Goal: Information Seeking & Learning: Check status

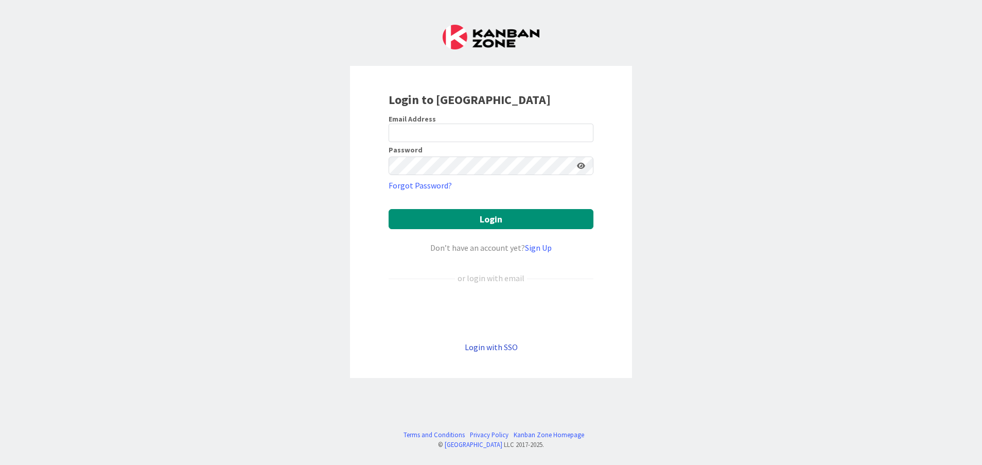
click at [489, 342] on link "Login with SSO" at bounding box center [491, 347] width 53 height 10
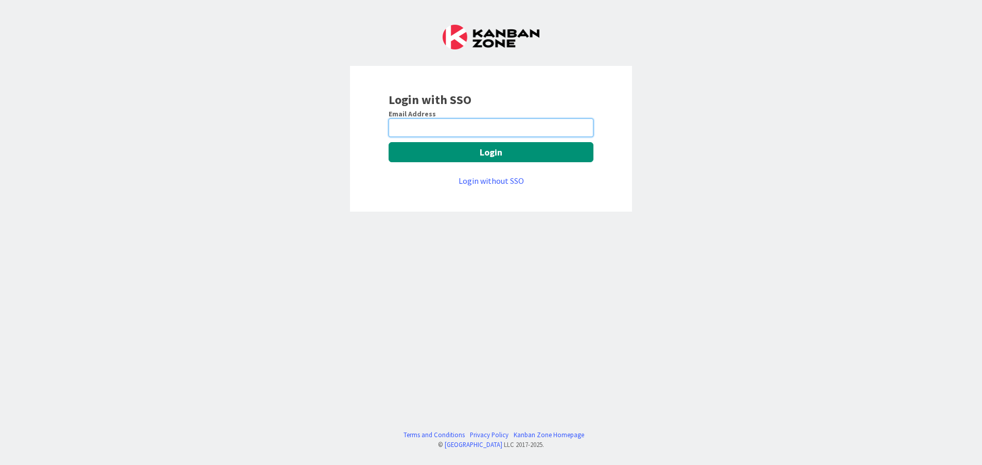
click at [428, 126] on input "email" at bounding box center [491, 127] width 205 height 19
type input "[PERSON_NAME][EMAIL_ADDRESS][DOMAIN_NAME]"
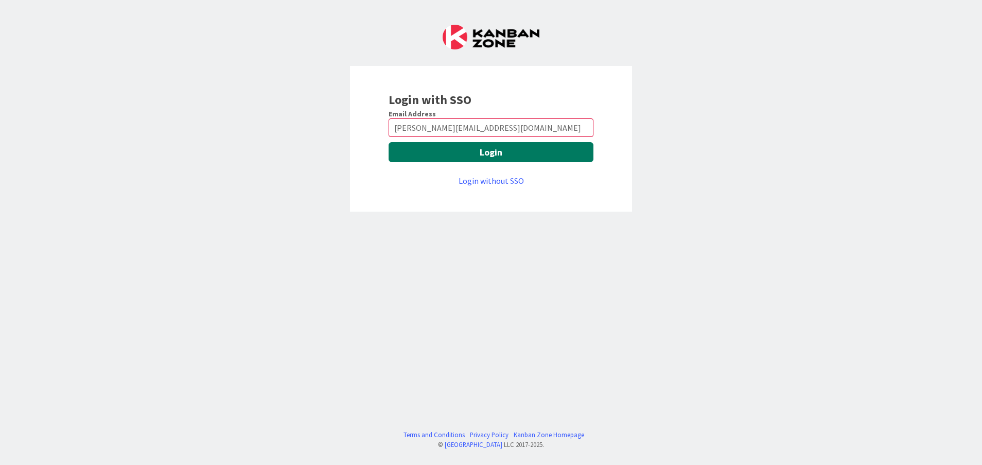
click at [420, 151] on button "Login" at bounding box center [491, 152] width 205 height 20
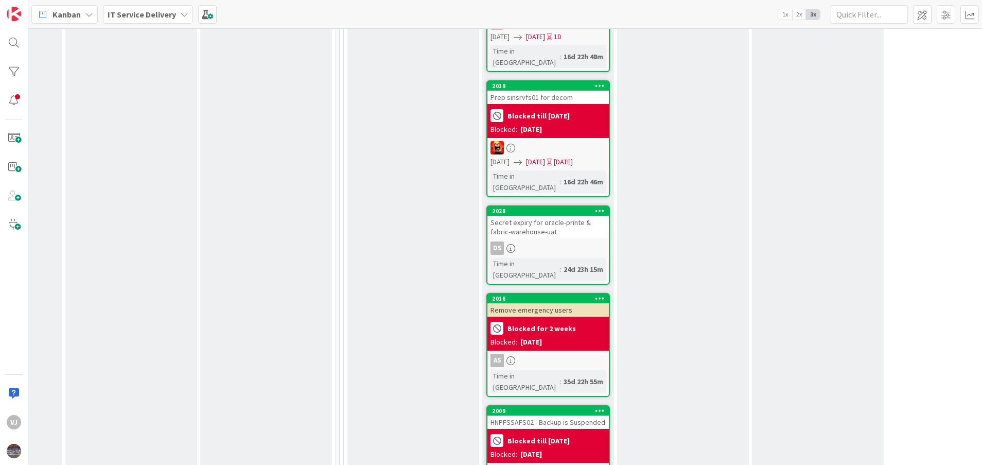
scroll to position [1101, 375]
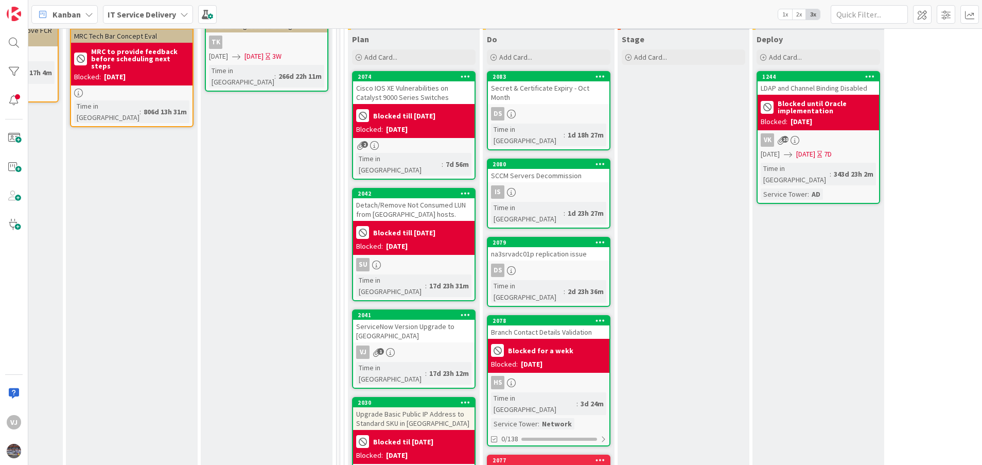
scroll to position [328, 375]
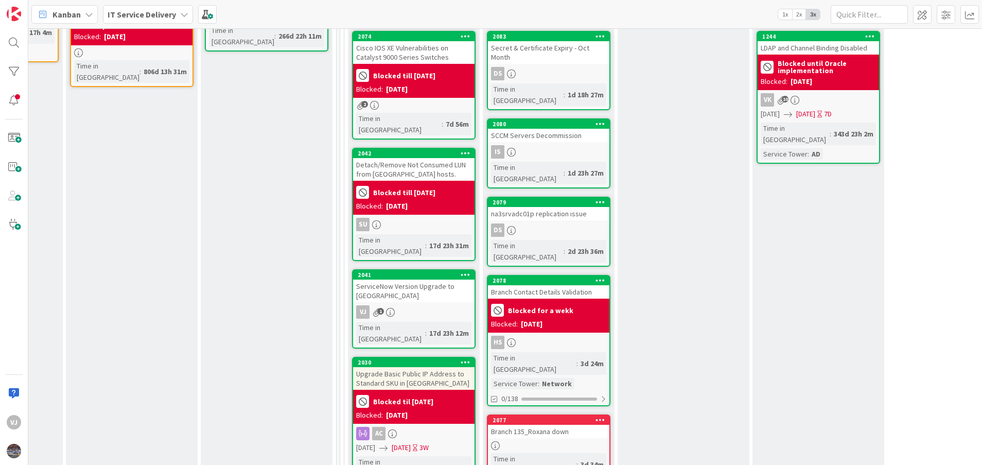
click at [428, 270] on div "2041 ServiceNow Version Upgrade to [GEOGRAPHIC_DATA]" at bounding box center [414, 286] width 122 height 32
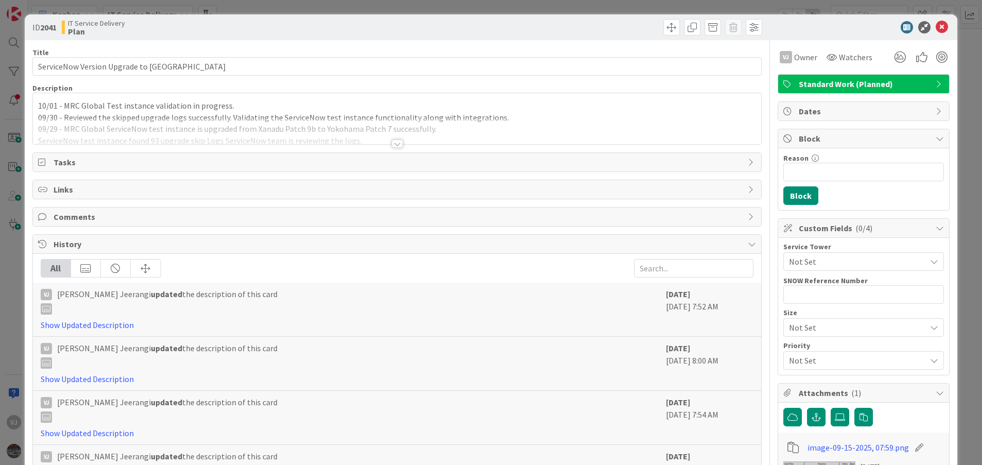
click at [392, 142] on div at bounding box center [397, 144] width 11 height 8
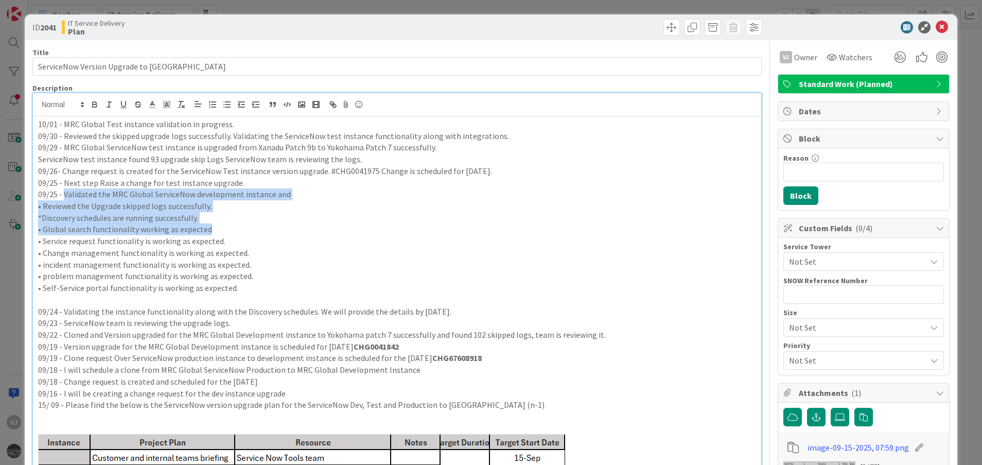
drag, startPoint x: 212, startPoint y: 228, endPoint x: 64, endPoint y: 195, distance: 151.5
click at [64, 195] on div "10/01 - MRC Global Test instance validation in progress. 09/30 - Reviewed the s…" at bounding box center [397, 380] width 729 height 529
copy div "Validated the MRC Global ServiceNow development instance and • Reviewed the Upg…"
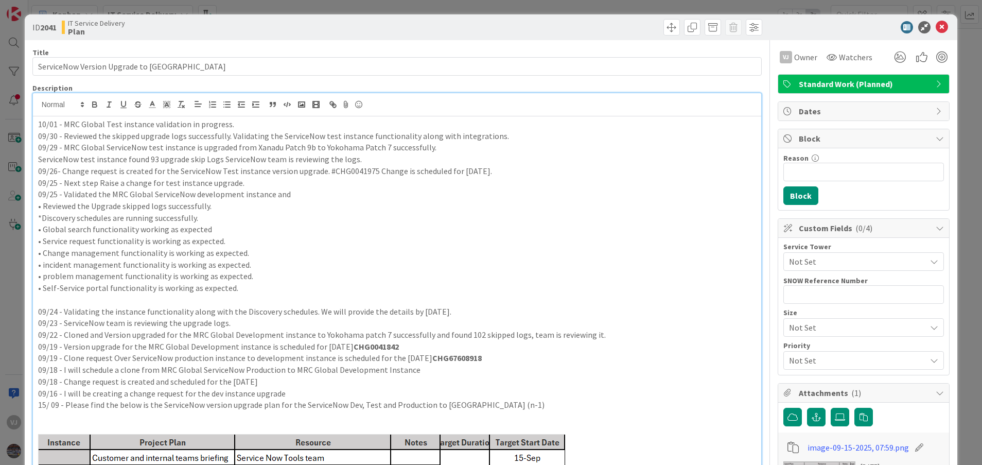
click at [36, 121] on div "10/01 - MRC Global Test instance validation in progress. 09/30 - Reviewed the s…" at bounding box center [397, 380] width 729 height 529
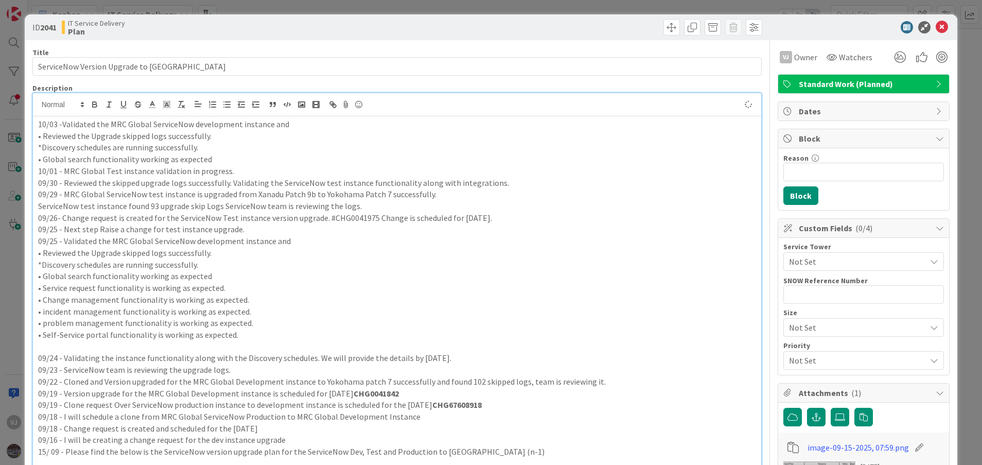
click at [222, 122] on p "10/03 -Validated the MRC Global ServiceNow development instance and" at bounding box center [397, 124] width 719 height 12
click at [242, 158] on p "• Global search functionality working as expected" at bounding box center [397, 159] width 719 height 12
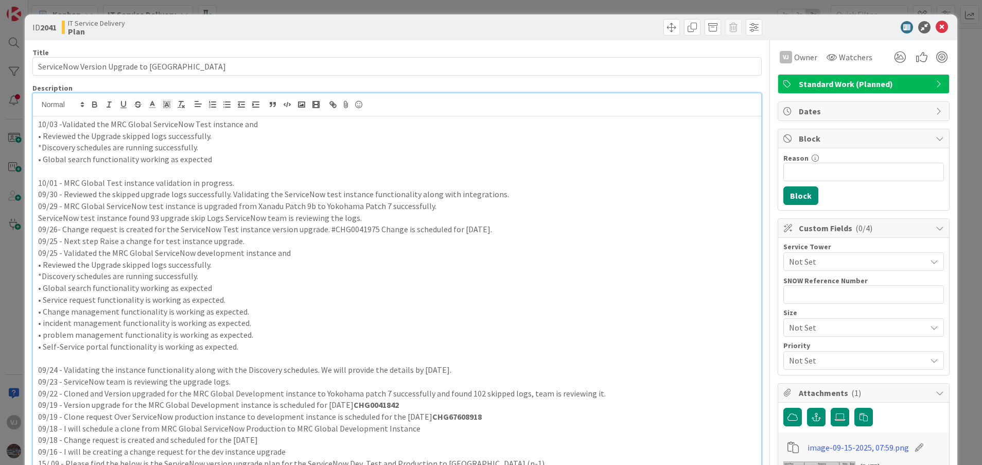
click at [220, 157] on p "• Global search functionality working as expected" at bounding box center [397, 159] width 719 height 12
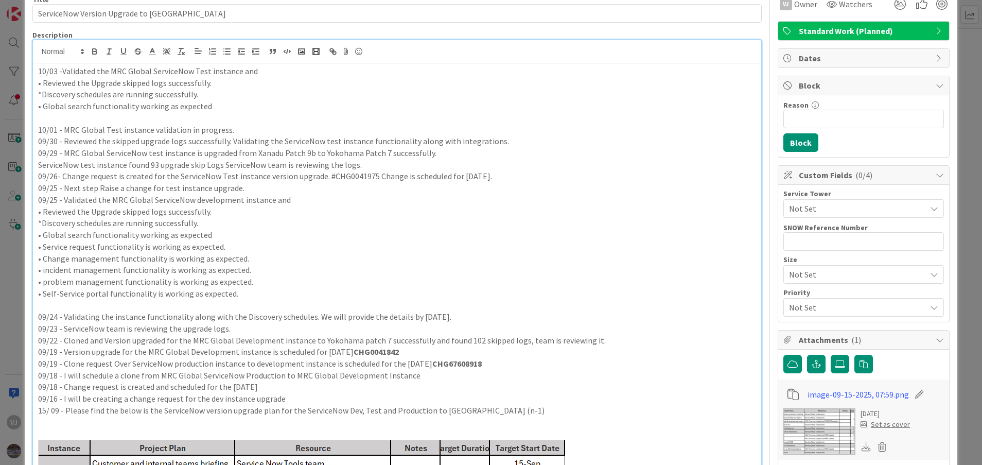
scroll to position [77, 0]
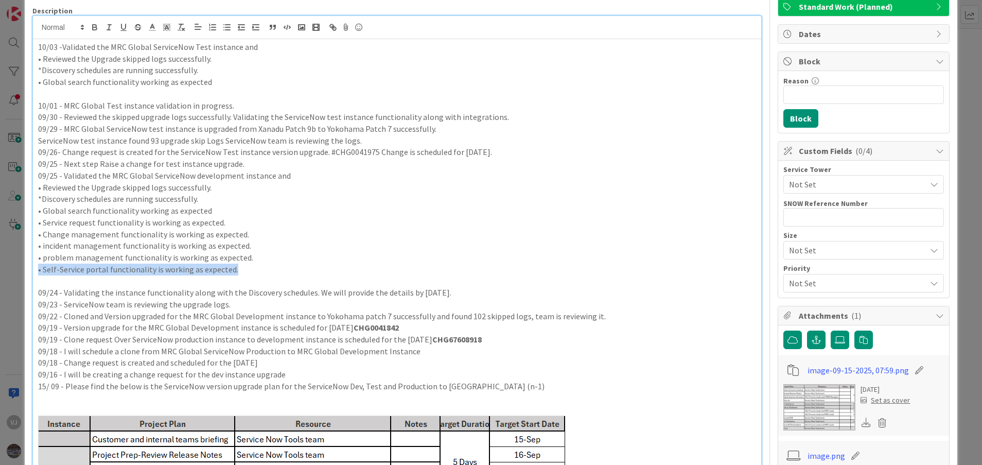
drag, startPoint x: 241, startPoint y: 273, endPoint x: 38, endPoint y: 274, distance: 203.4
click at [38, 274] on p "• Self-Service portal functionality is working as expected." at bounding box center [397, 270] width 719 height 12
copy p "• Self-Service portal functionality is working as expected."
click at [220, 89] on p at bounding box center [397, 94] width 719 height 12
